Goal: Task Accomplishment & Management: Complete application form

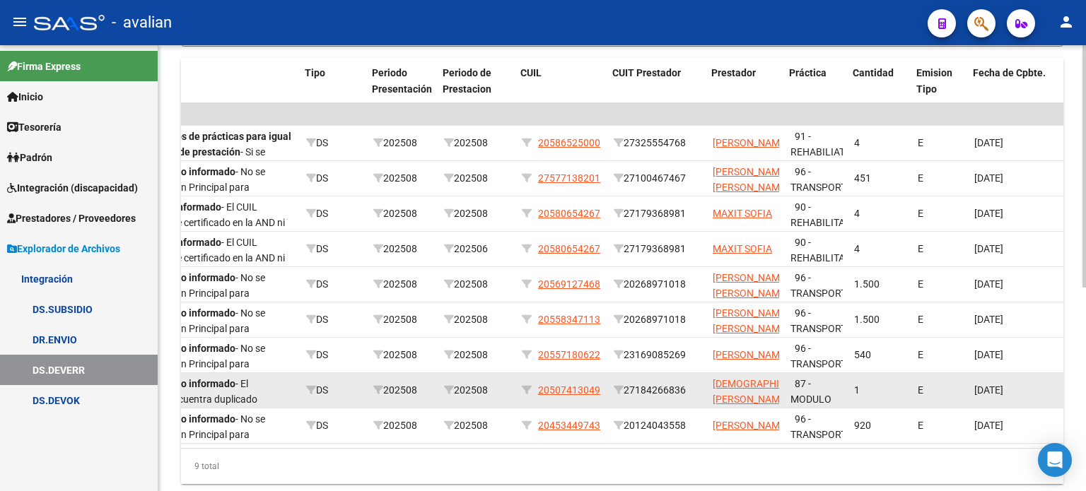
scroll to position [0, 388]
click at [716, 386] on span "[DEMOGRAPHIC_DATA][PERSON_NAME]" at bounding box center [762, 392] width 103 height 28
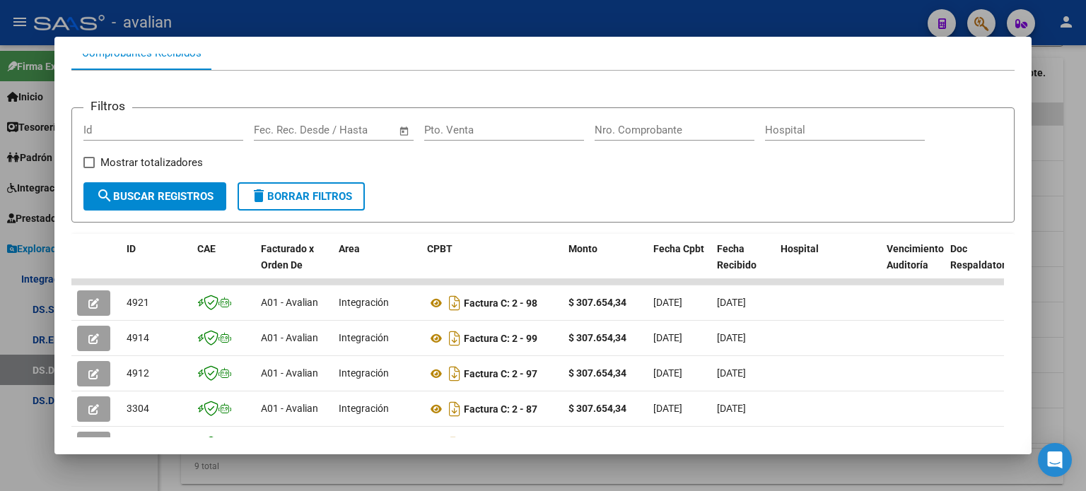
scroll to position [188, 0]
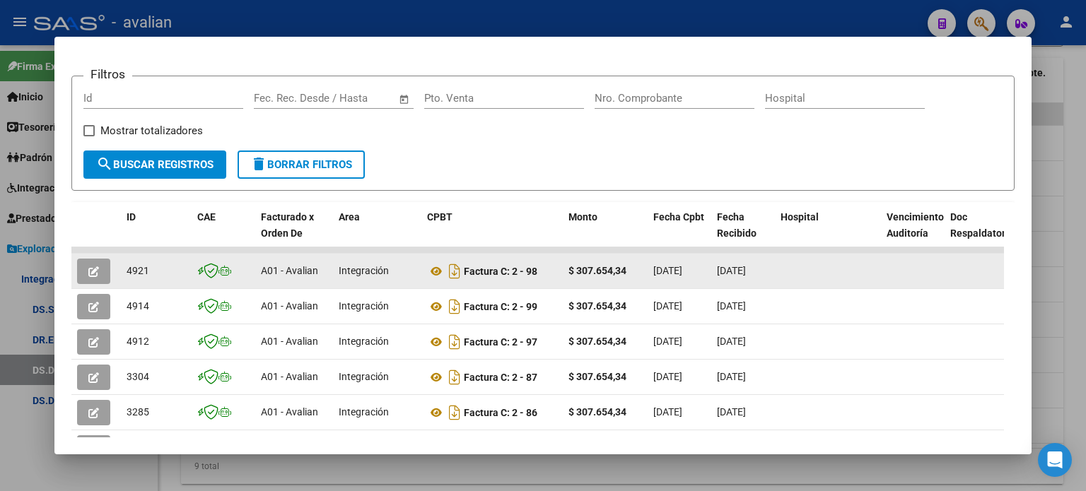
click at [105, 276] on button "button" at bounding box center [93, 271] width 33 height 25
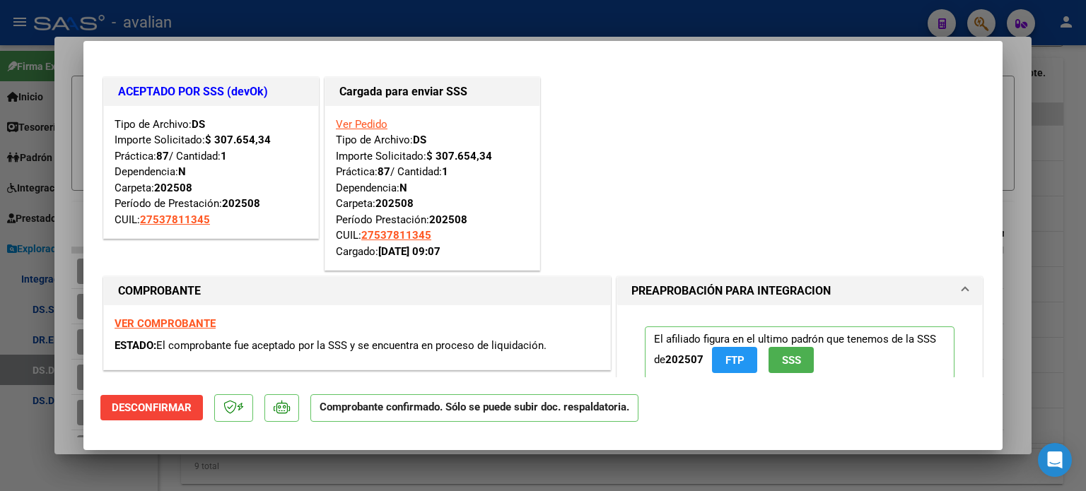
type input "$ 0,00"
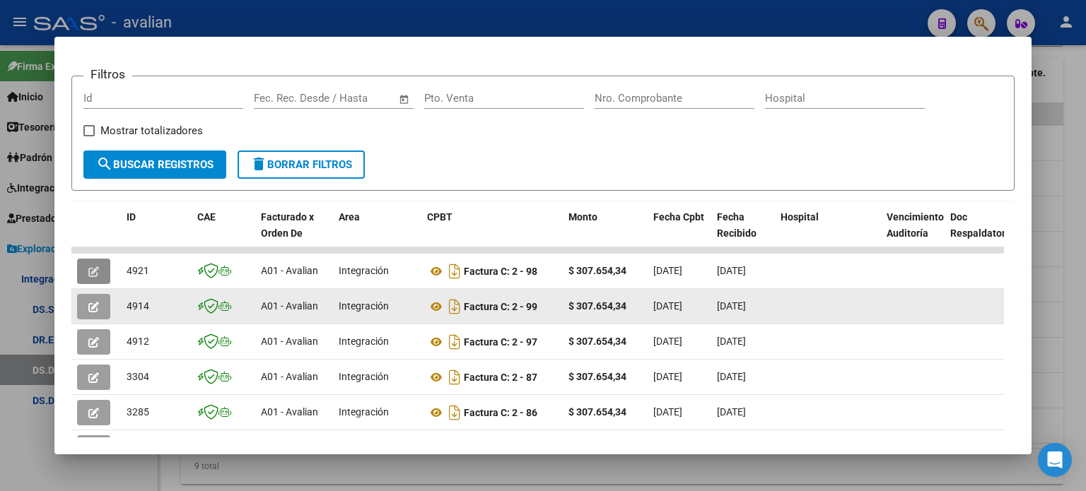
click at [79, 303] on button "button" at bounding box center [93, 306] width 33 height 25
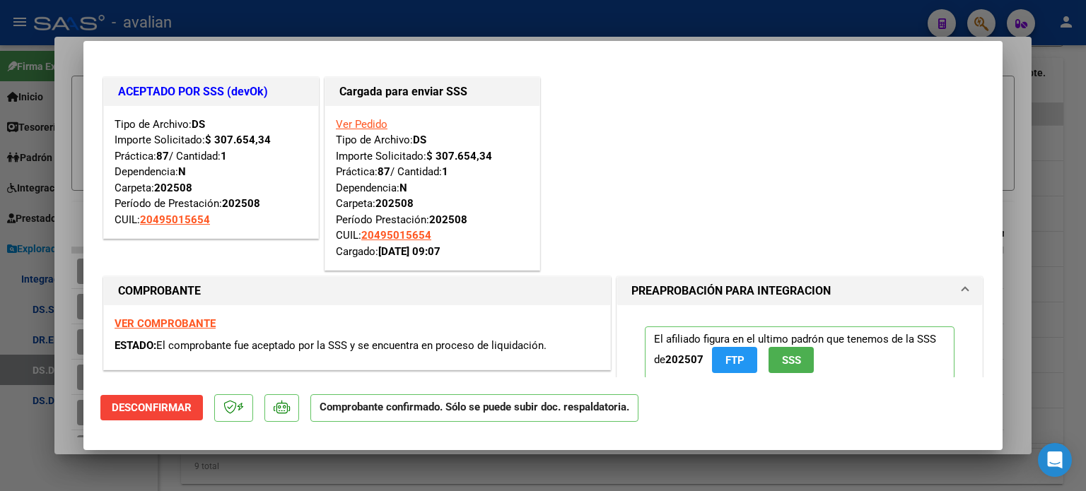
type input "$ 0,00"
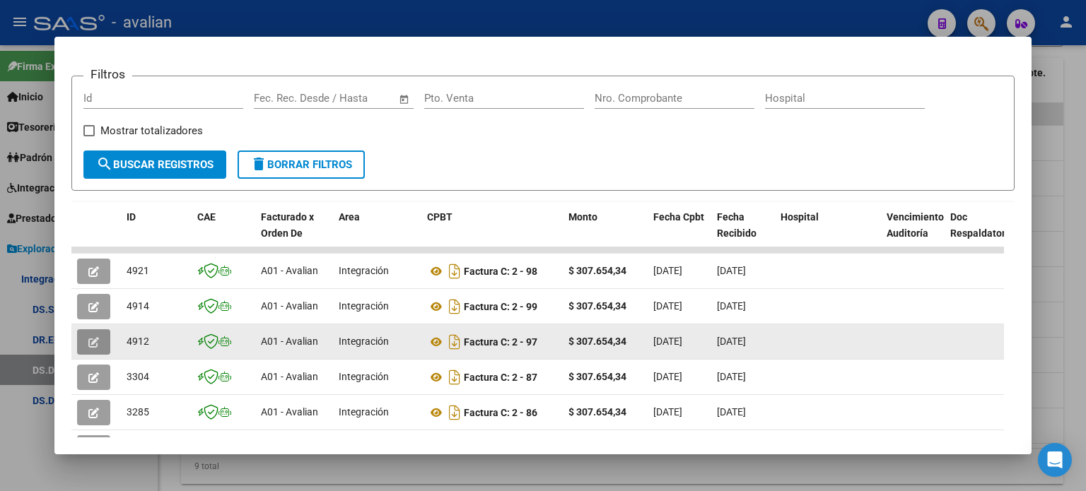
click at [95, 340] on icon "button" at bounding box center [93, 342] width 11 height 11
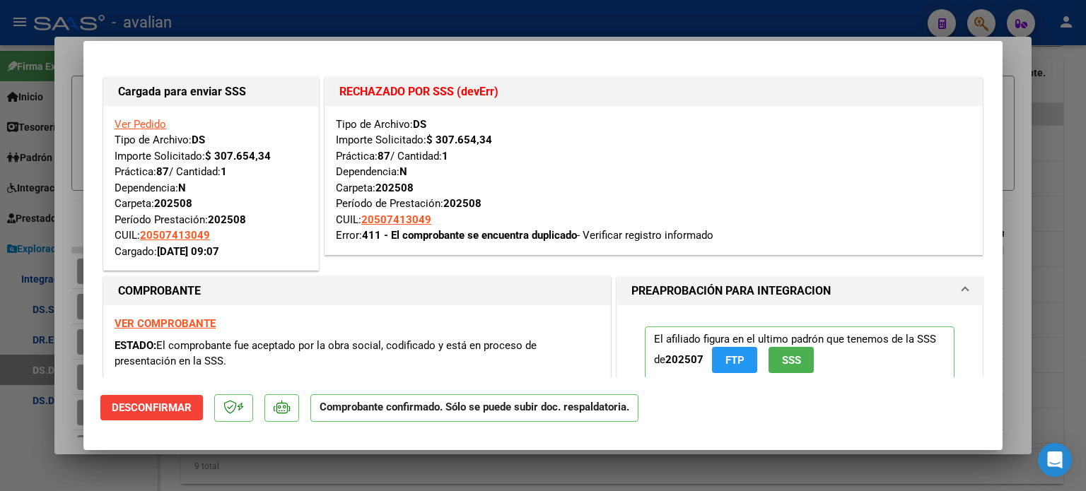
click at [185, 322] on strong "VER COMPROBANTE" at bounding box center [165, 324] width 101 height 13
